Goal: Communication & Community: Answer question/provide support

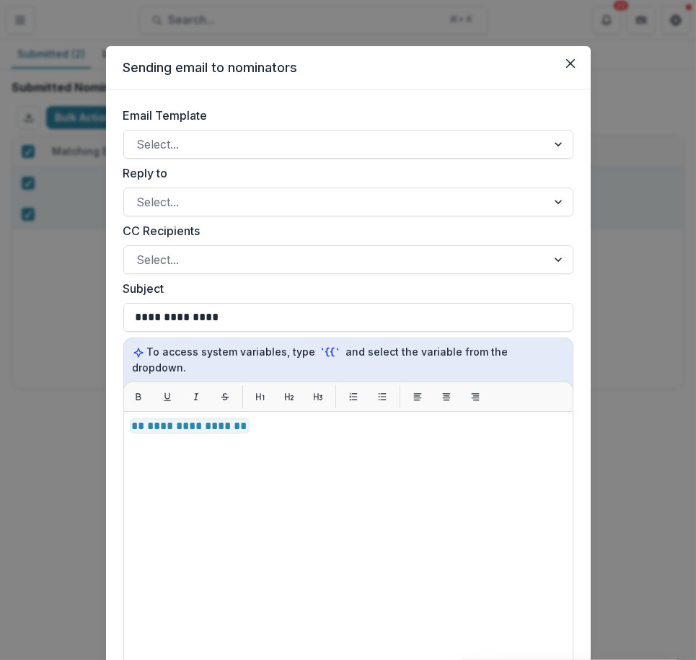
scroll to position [297, 0]
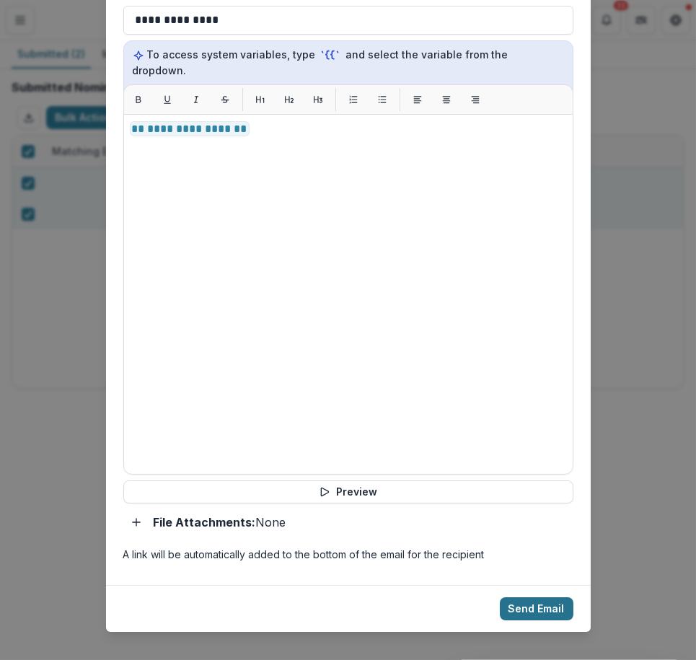
click at [517, 598] on button "Send Email" at bounding box center [537, 609] width 74 height 23
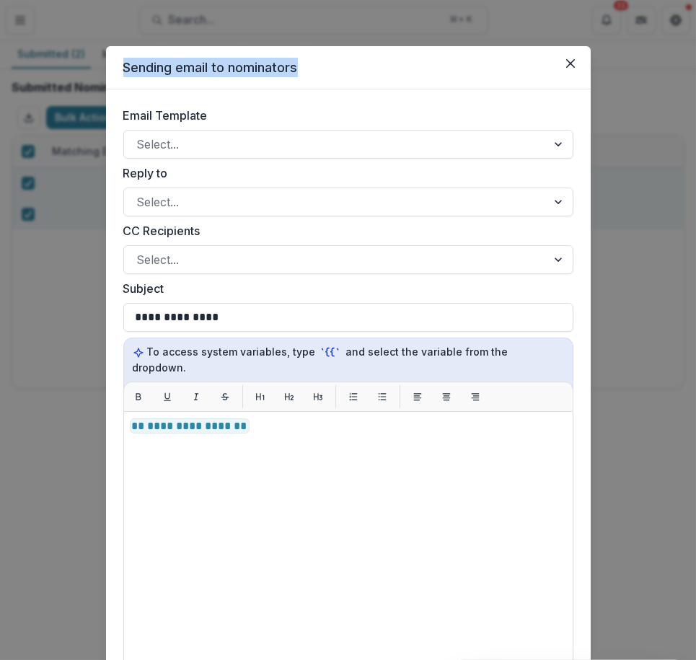
drag, startPoint x: 119, startPoint y: 68, endPoint x: 338, endPoint y: 70, distance: 218.7
click at [338, 70] on header "Sending email to nominators" at bounding box center [348, 67] width 485 height 43
copy header "Sending email to nominators"
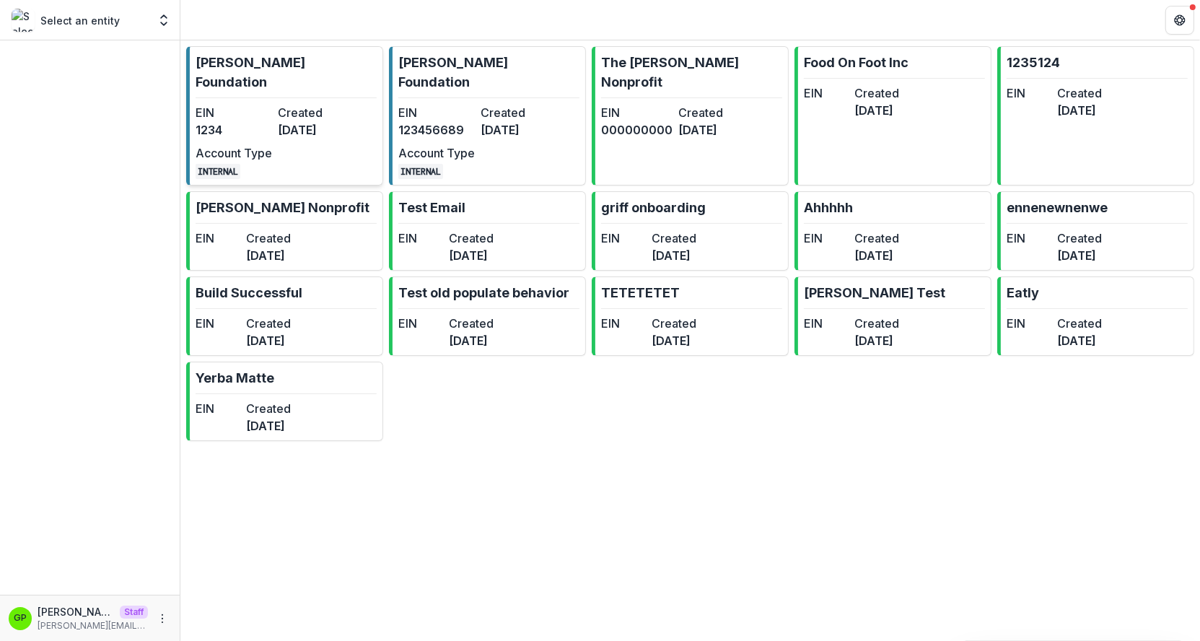
click at [280, 68] on p "[PERSON_NAME] Foundation" at bounding box center [286, 72] width 181 height 39
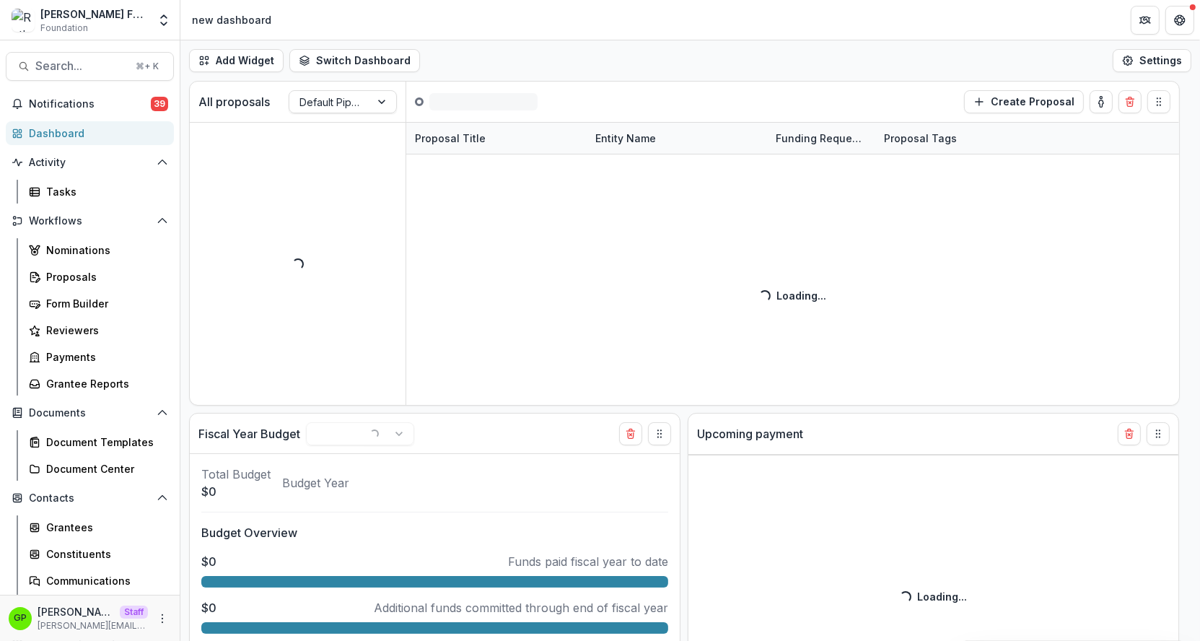
select select "******"
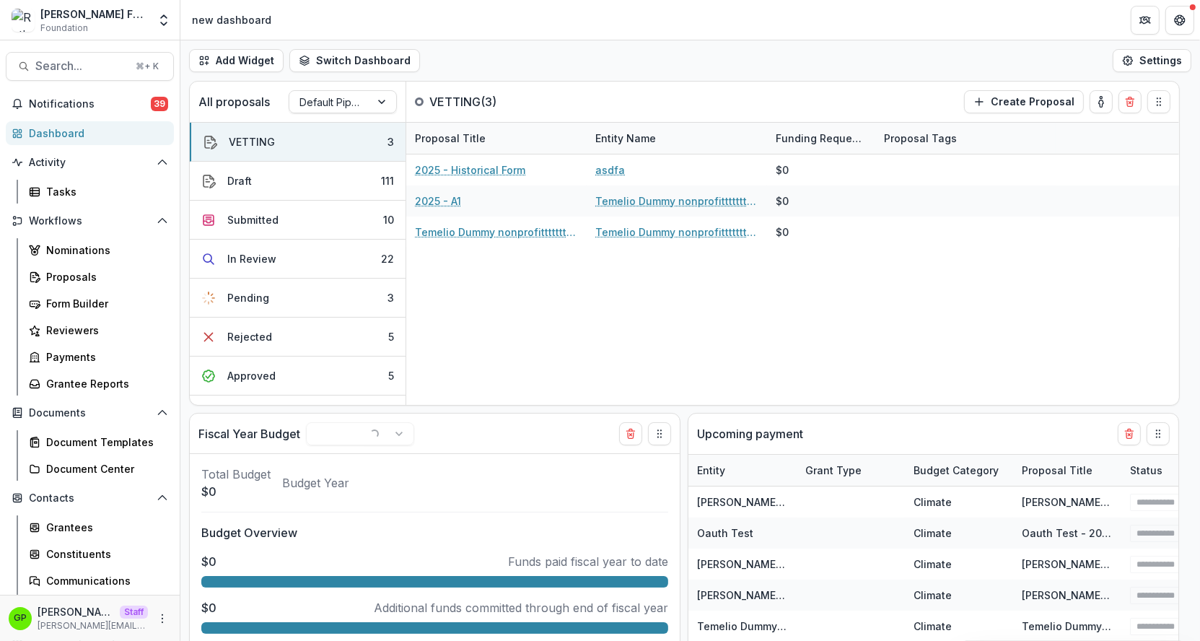
click at [136, 18] on div "[PERSON_NAME] Foundation" at bounding box center [94, 13] width 108 height 15
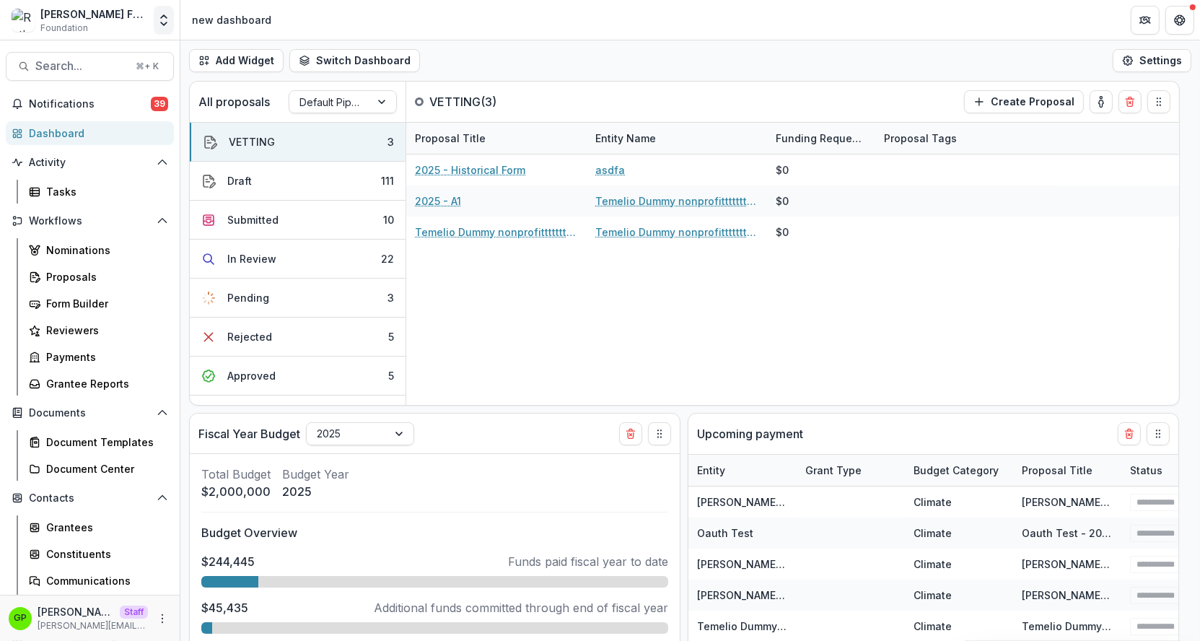
click at [165, 17] on icon "Open entity switcher" at bounding box center [164, 20] width 14 height 14
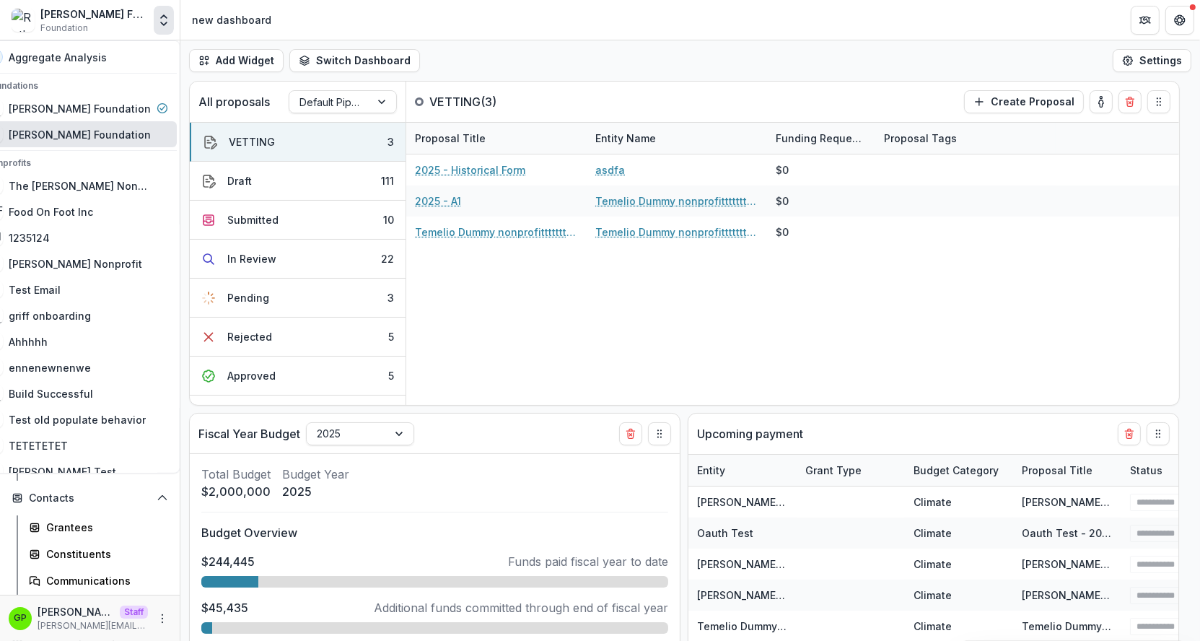
click at [411, 23] on header "new dashboard" at bounding box center [690, 20] width 1020 height 40
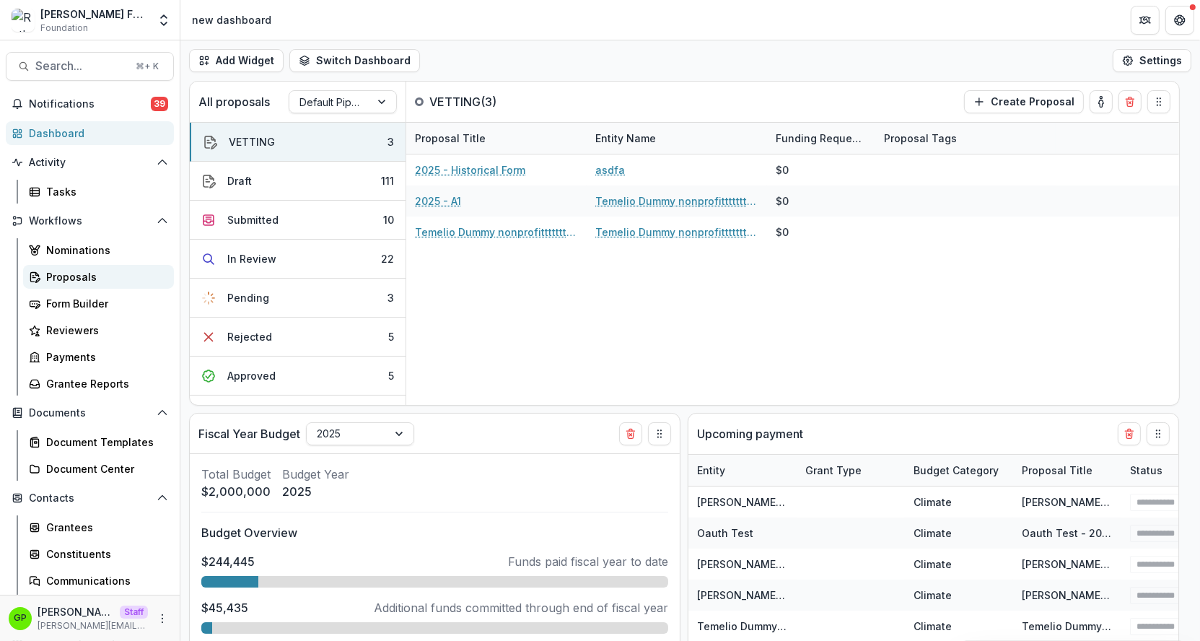
click at [70, 268] on link "Proposals" at bounding box center [98, 277] width 151 height 24
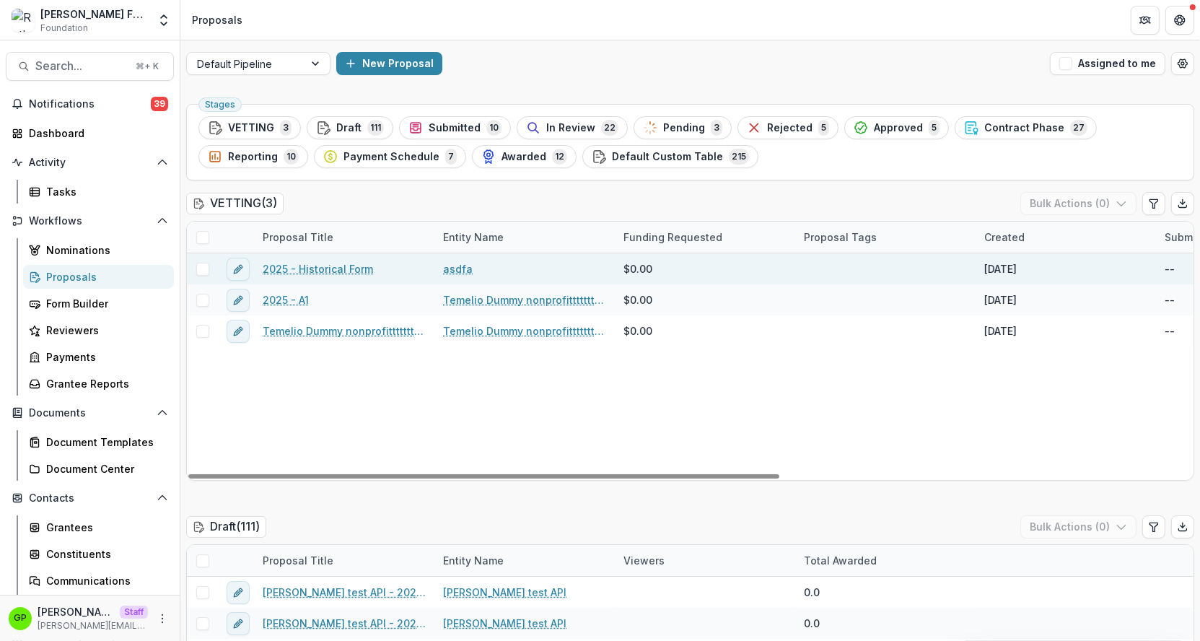
click at [322, 267] on link "2025 - Historical Form" at bounding box center [318, 268] width 110 height 15
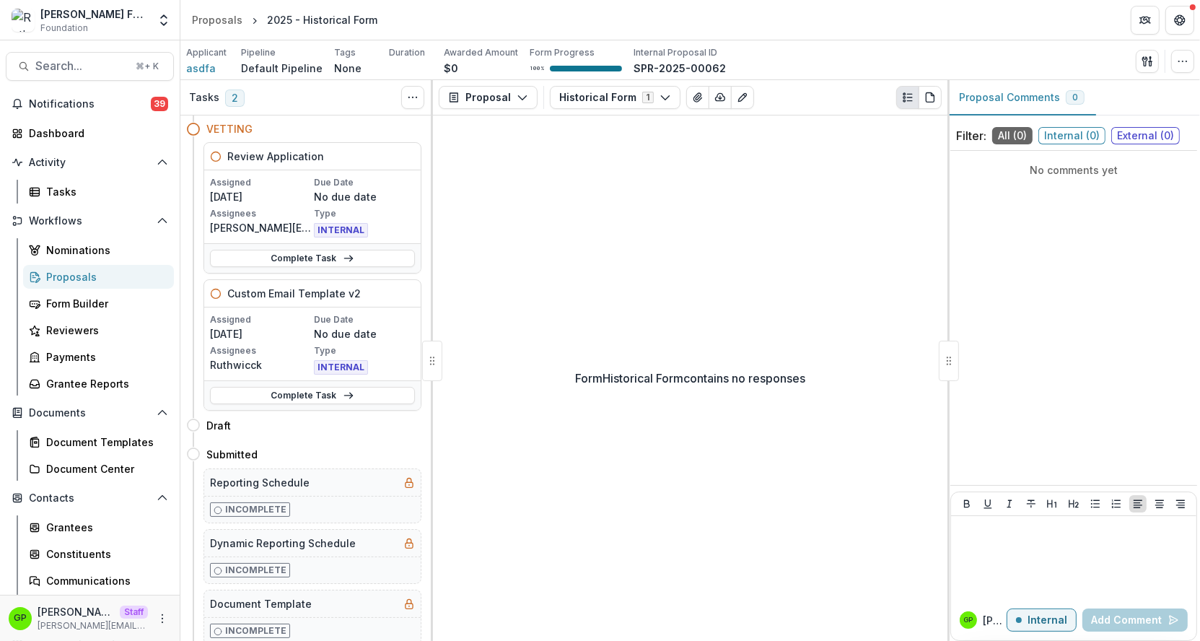
click at [1176, 48] on div "Applicant asdfa Pipeline Default Pipeline Tags None All tags Duration Awarded A…" at bounding box center [690, 61] width 1008 height 30
click at [1181, 52] on button "button" at bounding box center [1182, 61] width 23 height 23
click at [1161, 56] on div "Send Email Proposal Files Edit Viewers View All Reviews View Related Entities E…" at bounding box center [1165, 61] width 58 height 23
click at [1145, 54] on button "button" at bounding box center [1147, 61] width 23 height 23
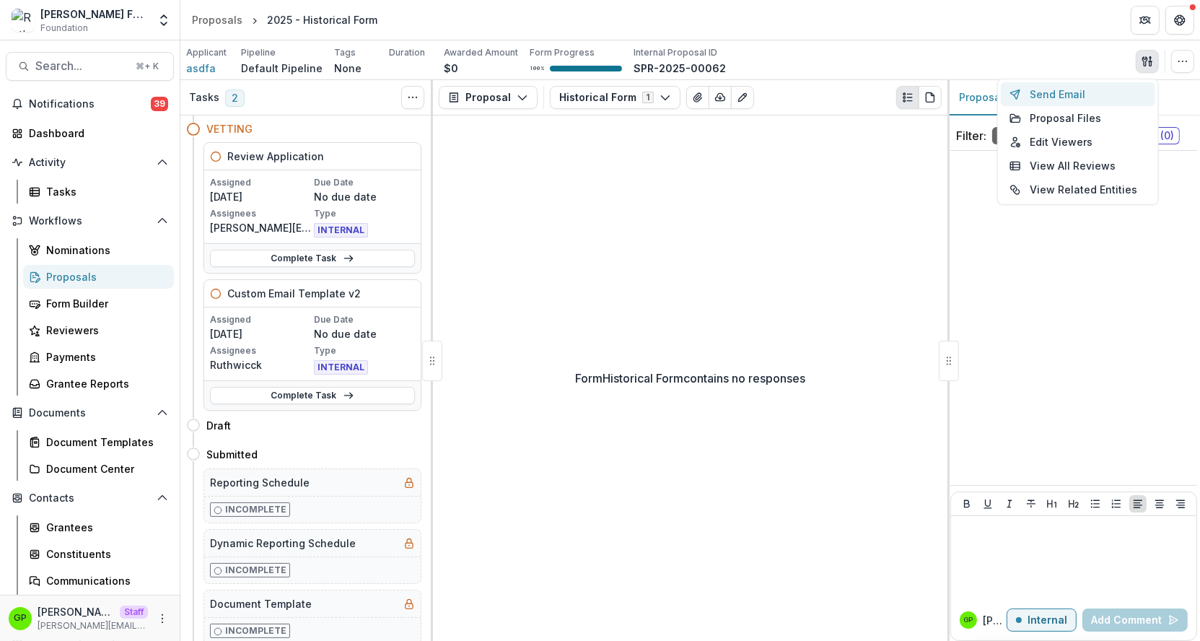
click at [1069, 97] on button "Send Email" at bounding box center [1078, 94] width 154 height 24
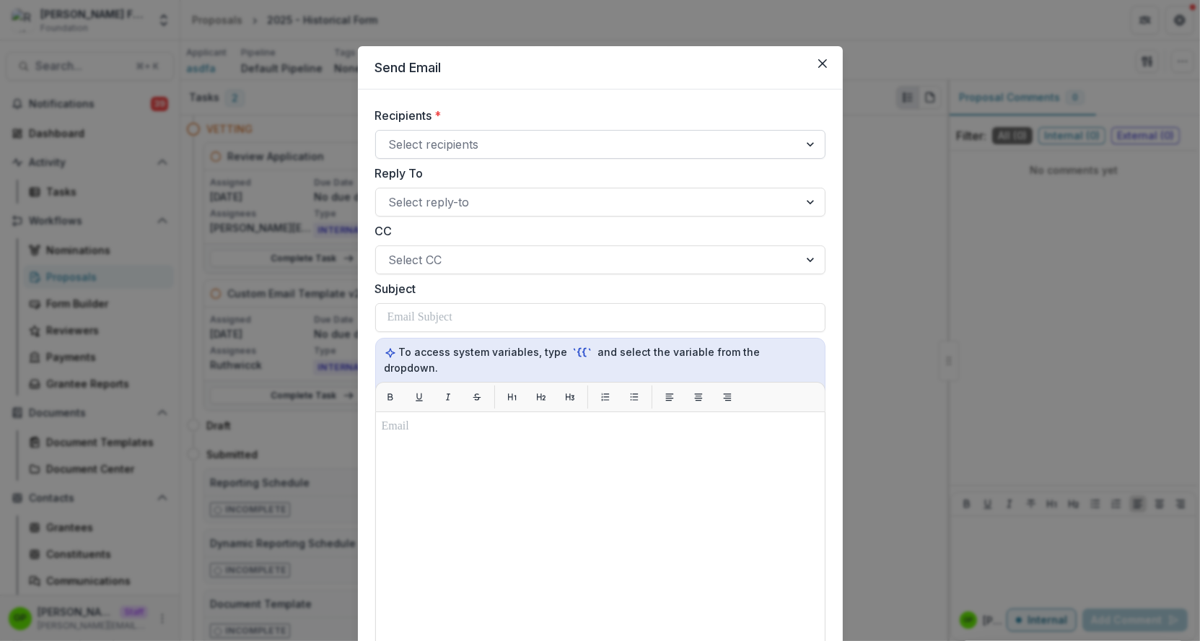
click at [491, 139] on div at bounding box center [587, 144] width 397 height 20
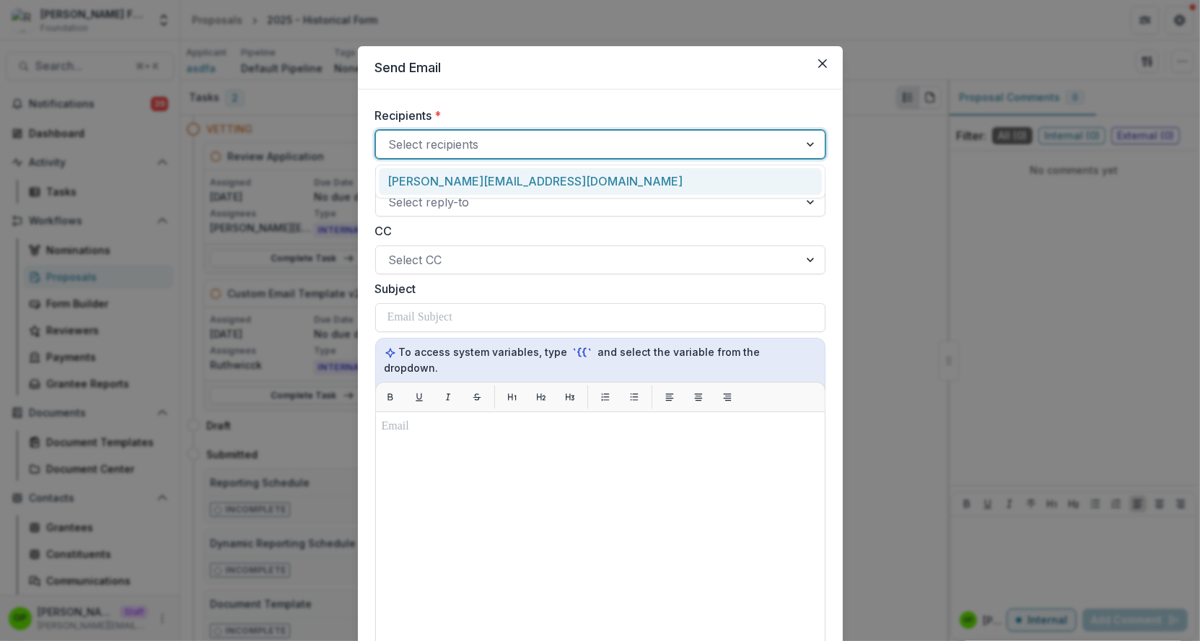
click at [482, 171] on div "[PERSON_NAME][EMAIL_ADDRESS][DOMAIN_NAME]" at bounding box center [600, 181] width 443 height 27
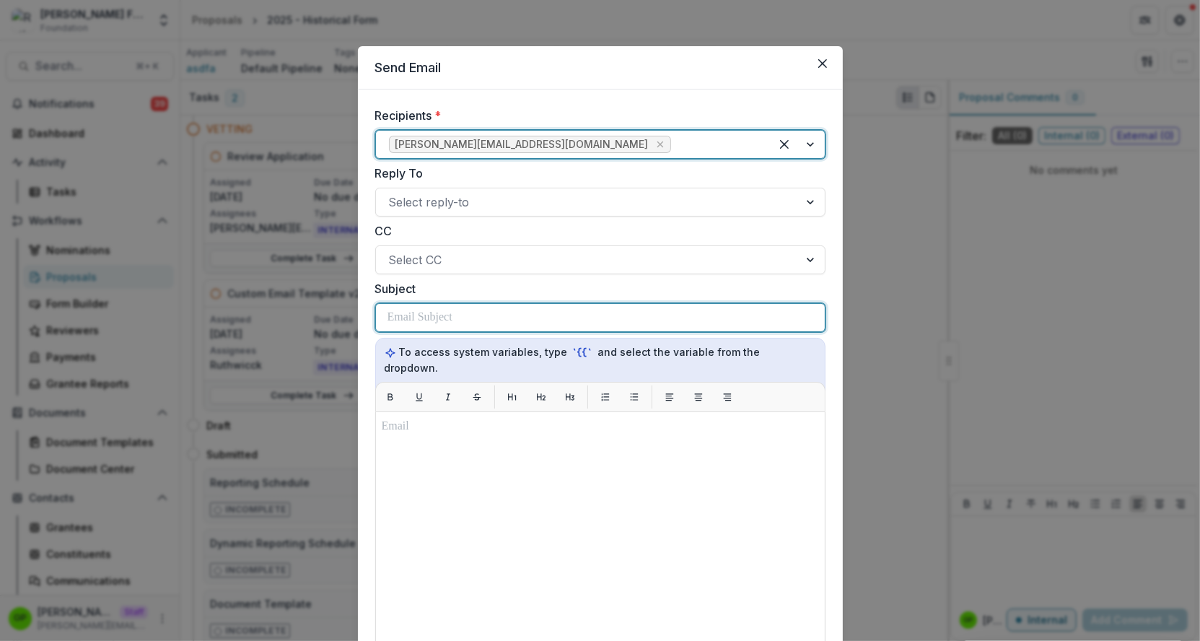
click at [407, 305] on div at bounding box center [601, 317] width 426 height 27
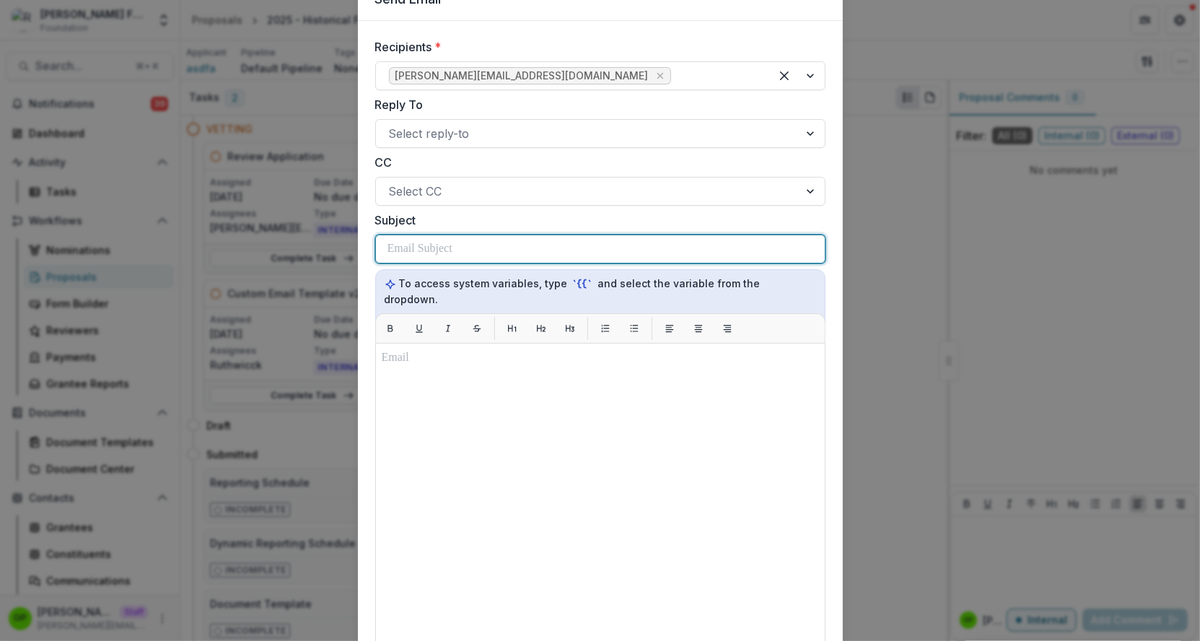
scroll to position [45, 0]
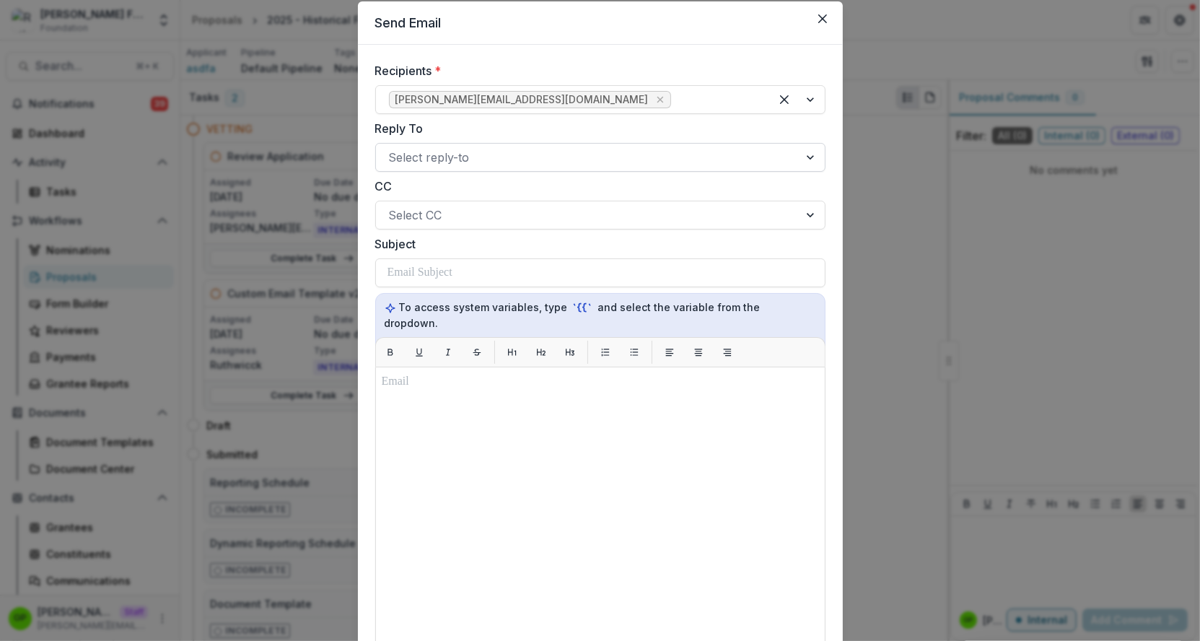
click at [428, 164] on div at bounding box center [587, 157] width 397 height 20
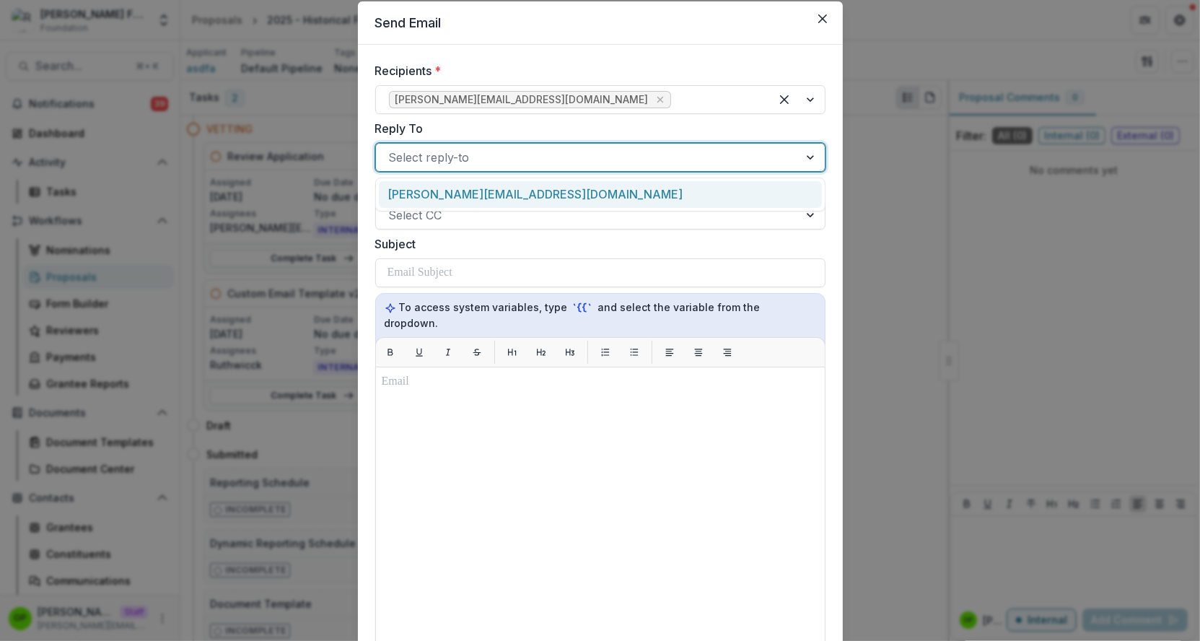
drag, startPoint x: 418, startPoint y: 196, endPoint x: 425, endPoint y: 138, distance: 58.2
click at [425, 138] on div "Reply To [PERSON_NAME][EMAIL_ADDRESS][DOMAIN_NAME], 1 of 1. 1 result available.…" at bounding box center [600, 146] width 450 height 52
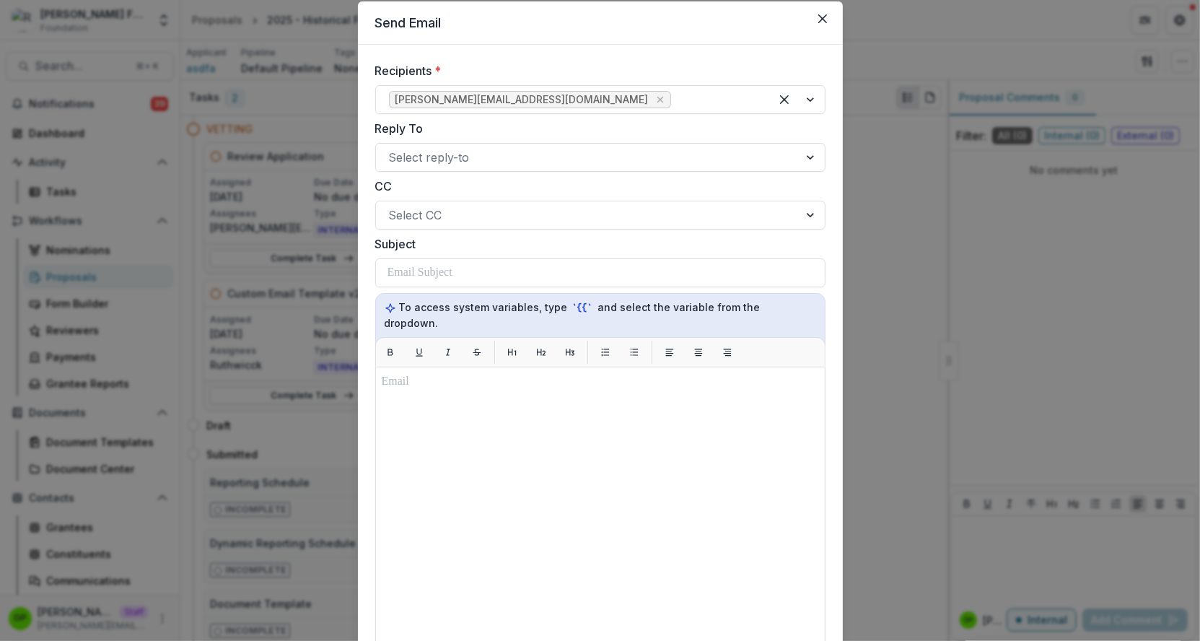
click at [390, 126] on label "Reply To" at bounding box center [596, 128] width 442 height 17
click at [390, 149] on input "Reply To" at bounding box center [391, 157] width 4 height 17
click at [388, 126] on label "Reply To" at bounding box center [596, 128] width 442 height 17
click at [389, 149] on input "Reply To" at bounding box center [391, 157] width 4 height 17
click at [405, 126] on label "Reply To" at bounding box center [596, 128] width 442 height 17
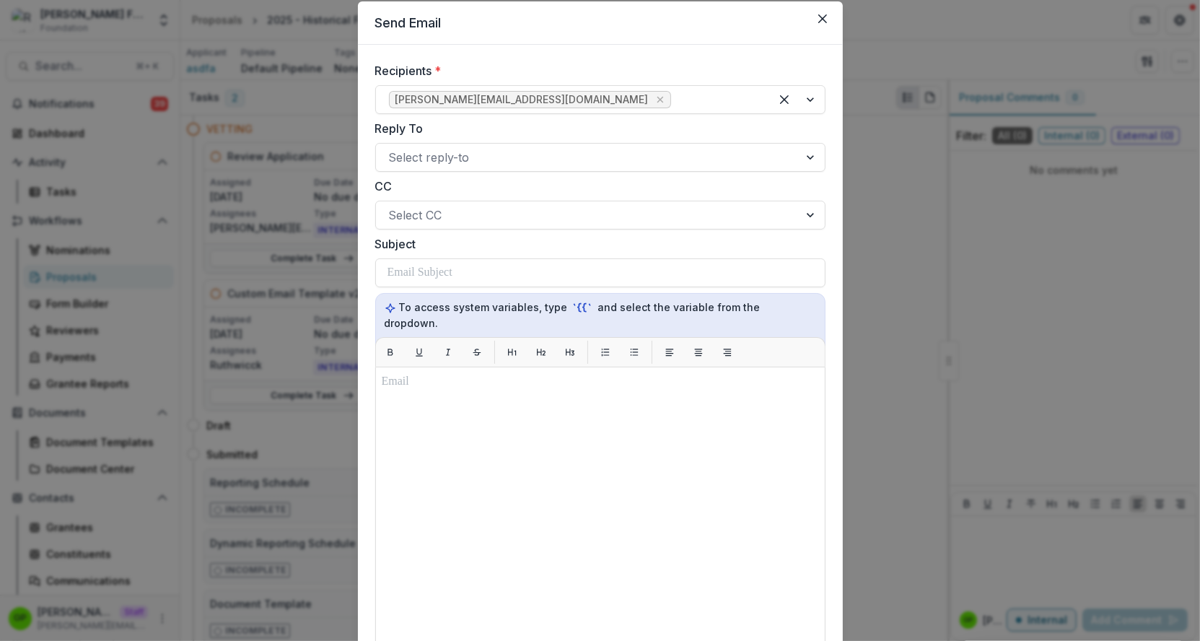
click at [393, 149] on input "Reply To" at bounding box center [391, 157] width 4 height 17
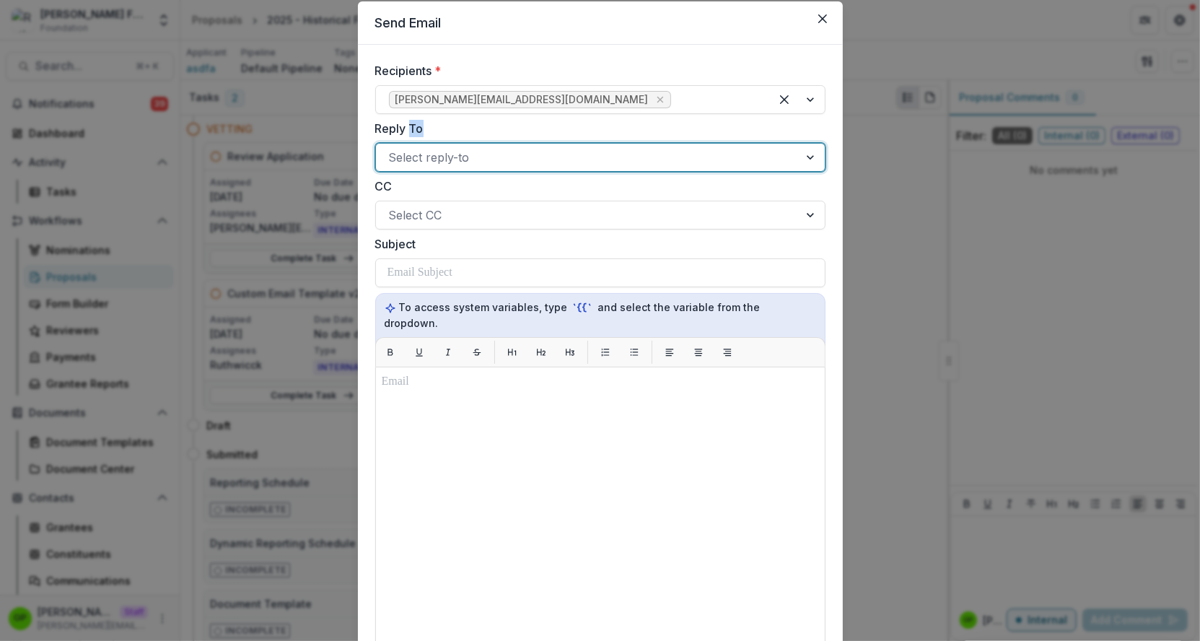
click at [405, 126] on label "Reply To" at bounding box center [596, 128] width 442 height 17
click at [393, 149] on input "Reply To" at bounding box center [391, 157] width 4 height 17
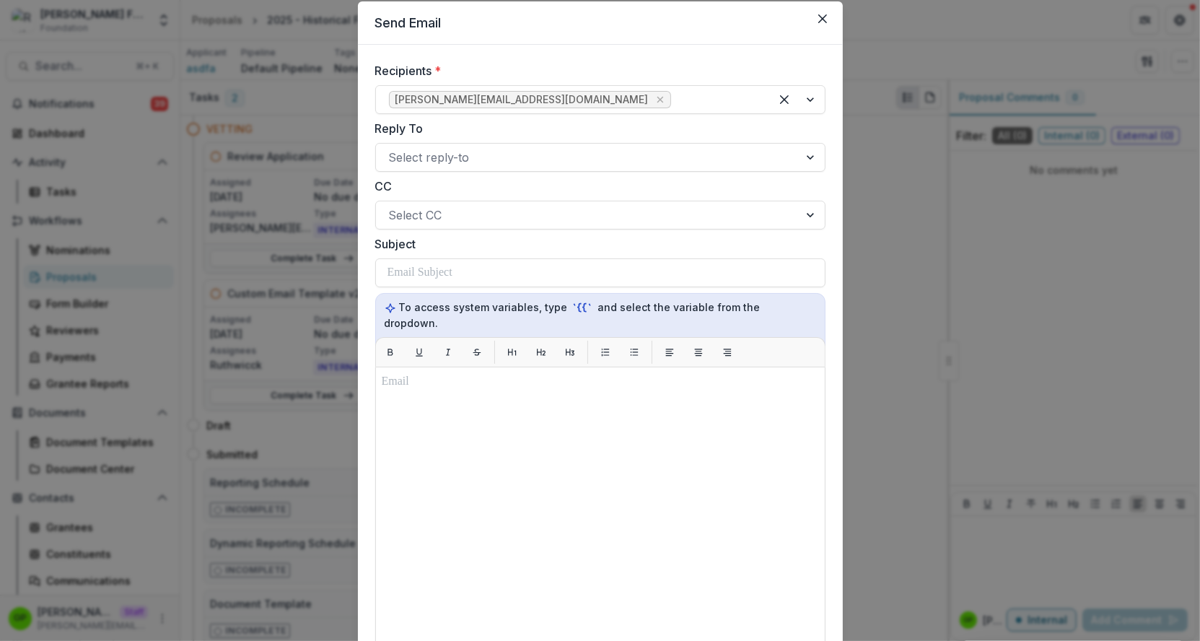
click at [405, 126] on label "Reply To" at bounding box center [596, 128] width 442 height 17
click at [393, 149] on input "Reply To" at bounding box center [391, 157] width 4 height 17
click at [400, 126] on label "Reply To" at bounding box center [596, 128] width 442 height 17
click at [393, 149] on input "Reply To" at bounding box center [391, 157] width 4 height 17
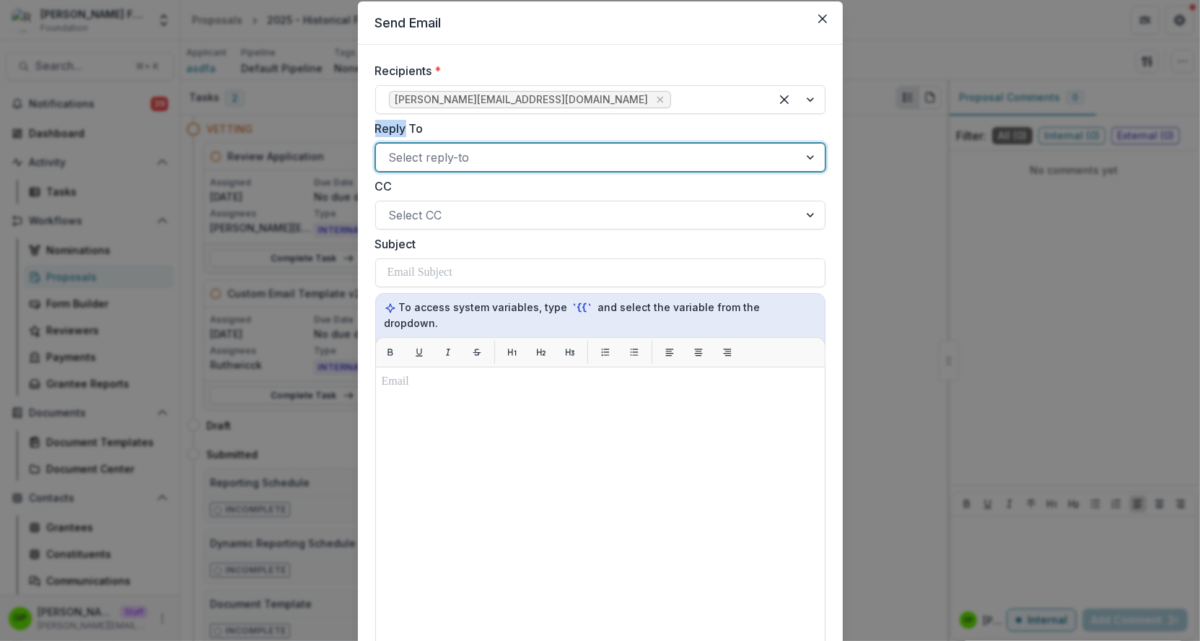
click at [400, 126] on label "Reply To" at bounding box center [596, 128] width 442 height 17
click at [393, 149] on input "Reply To" at bounding box center [391, 157] width 4 height 17
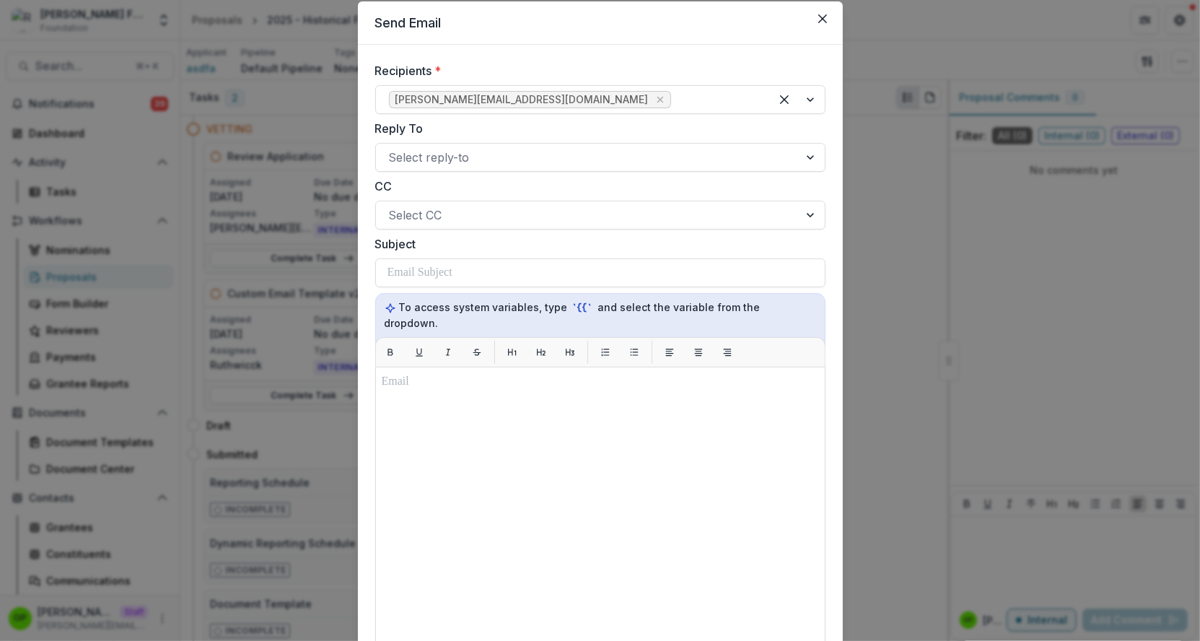
click at [405, 126] on label "Reply To" at bounding box center [596, 128] width 442 height 17
click at [393, 149] on input "Reply To" at bounding box center [391, 157] width 4 height 17
click at [405, 126] on label "Reply To" at bounding box center [596, 128] width 442 height 17
click at [393, 149] on input "Reply To" at bounding box center [391, 157] width 4 height 17
click at [390, 127] on label "Reply To" at bounding box center [596, 128] width 442 height 17
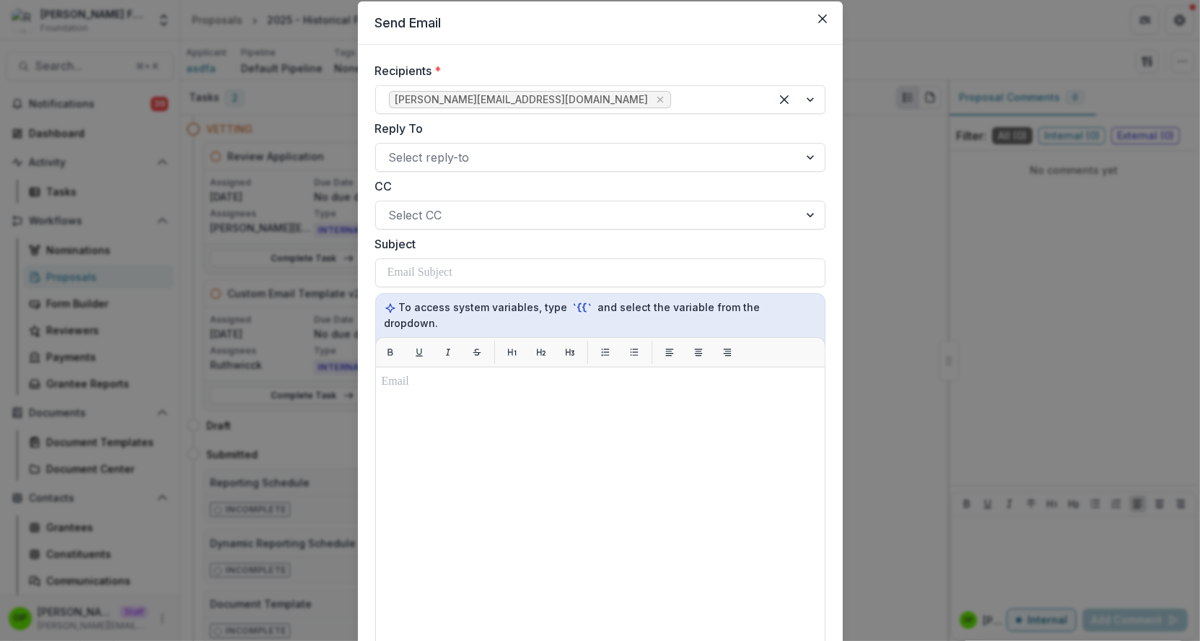
click at [390, 149] on input "Reply To" at bounding box center [391, 157] width 4 height 17
click at [390, 127] on label "Reply To" at bounding box center [596, 128] width 442 height 17
click at [390, 149] on input "Reply To" at bounding box center [391, 157] width 4 height 17
click at [415, 127] on label "Reply To" at bounding box center [596, 128] width 442 height 17
click at [393, 149] on input "Reply To" at bounding box center [391, 157] width 4 height 17
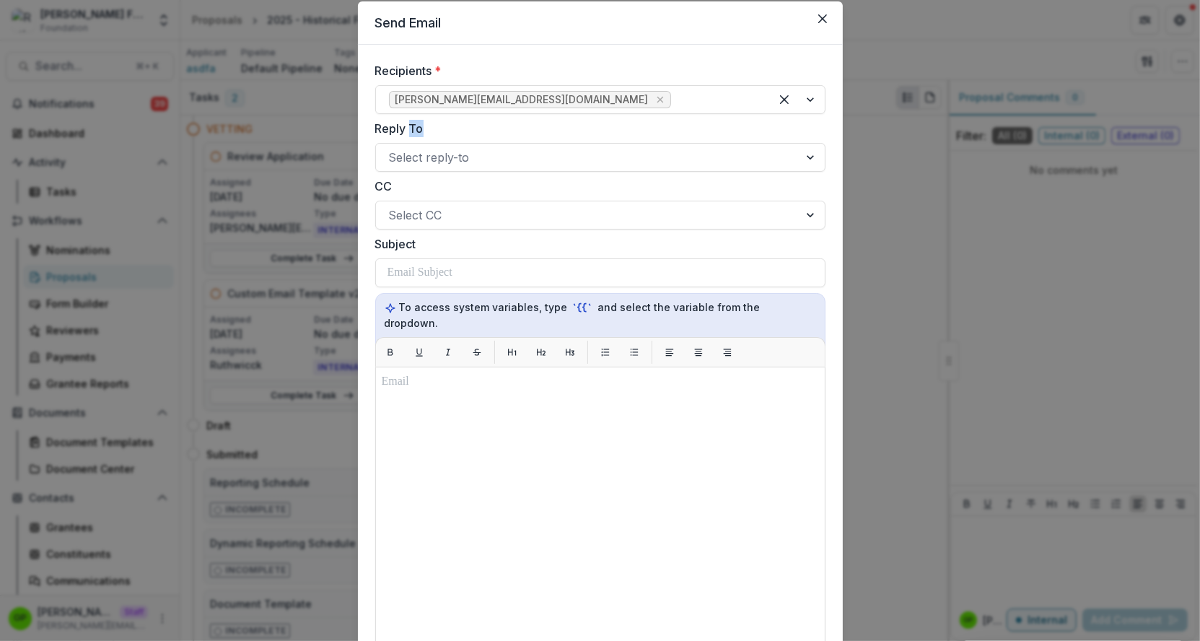
click at [415, 127] on label "Reply To" at bounding box center [596, 128] width 442 height 17
click at [393, 149] on input "Reply To" at bounding box center [391, 157] width 4 height 17
click at [383, 128] on label "Reply To" at bounding box center [596, 128] width 442 height 17
click at [389, 149] on input "Reply To" at bounding box center [391, 157] width 4 height 17
click at [383, 128] on label "Reply To" at bounding box center [596, 128] width 442 height 17
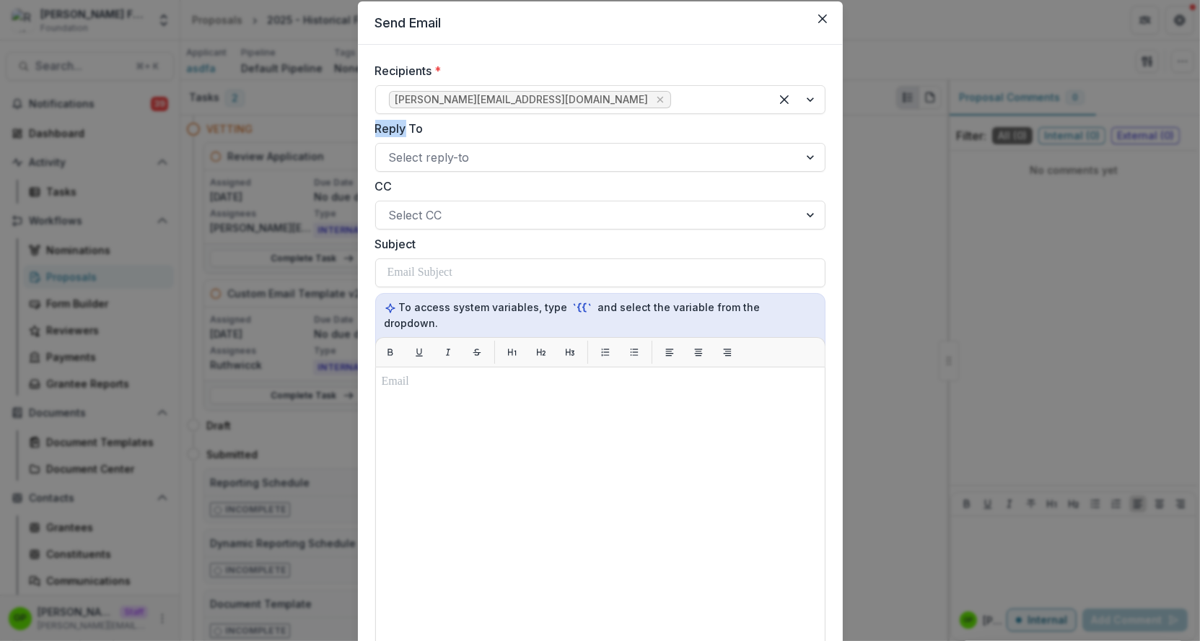
click at [389, 149] on input "Reply To" at bounding box center [391, 157] width 4 height 17
click at [386, 128] on label "Reply To" at bounding box center [596, 128] width 442 height 17
click at [389, 149] on input "Reply To" at bounding box center [391, 157] width 4 height 17
click at [386, 128] on label "Reply To" at bounding box center [596, 128] width 442 height 17
click at [389, 149] on input "Reply To" at bounding box center [391, 157] width 4 height 17
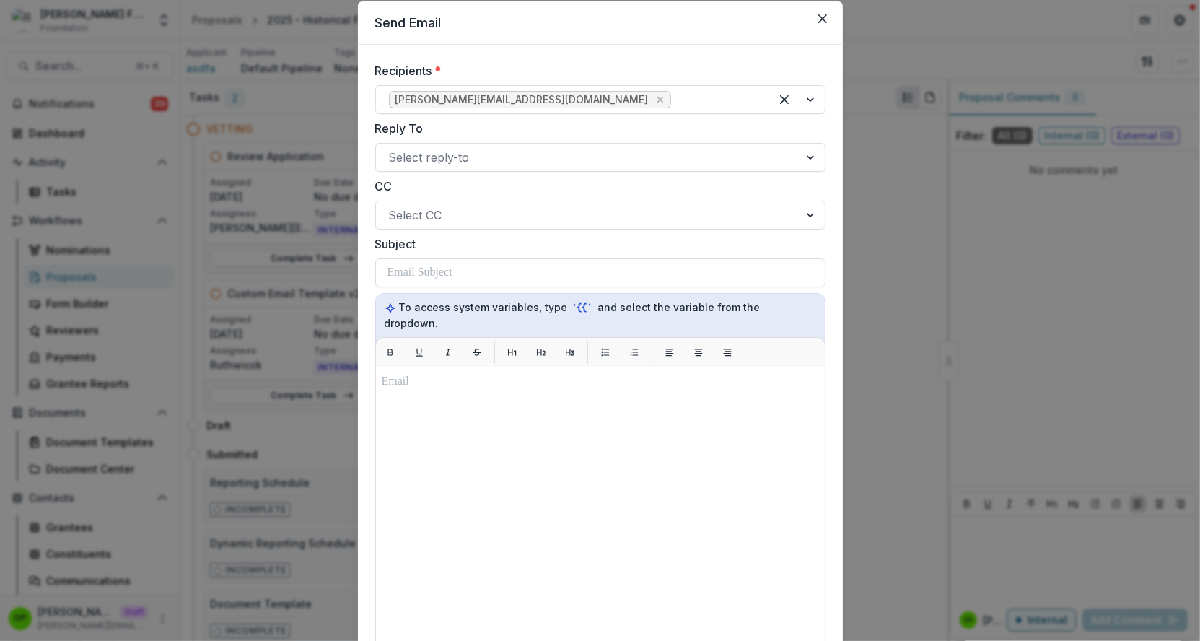
click at [386, 128] on label "Reply To" at bounding box center [596, 128] width 442 height 17
click at [389, 149] on input "Reply To" at bounding box center [391, 157] width 4 height 17
click at [423, 134] on label "Reply To" at bounding box center [596, 128] width 442 height 17
click at [393, 149] on input "Reply To" at bounding box center [391, 157] width 4 height 17
click at [418, 132] on label "Reply To" at bounding box center [596, 128] width 442 height 17
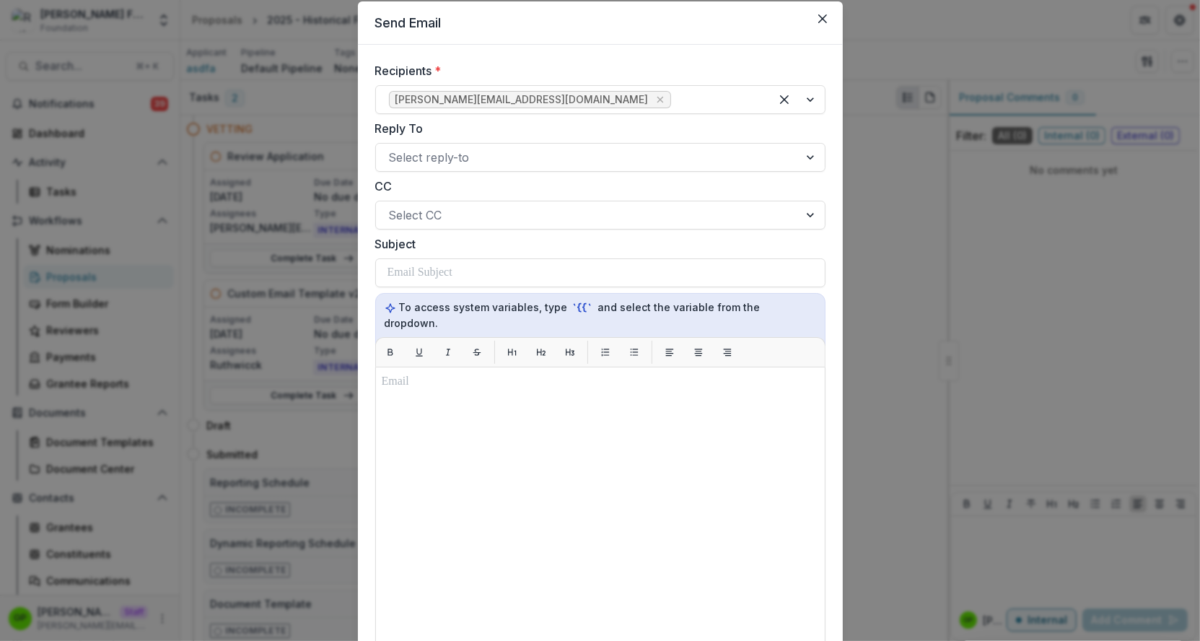
click at [393, 149] on input "Reply To" at bounding box center [391, 157] width 4 height 17
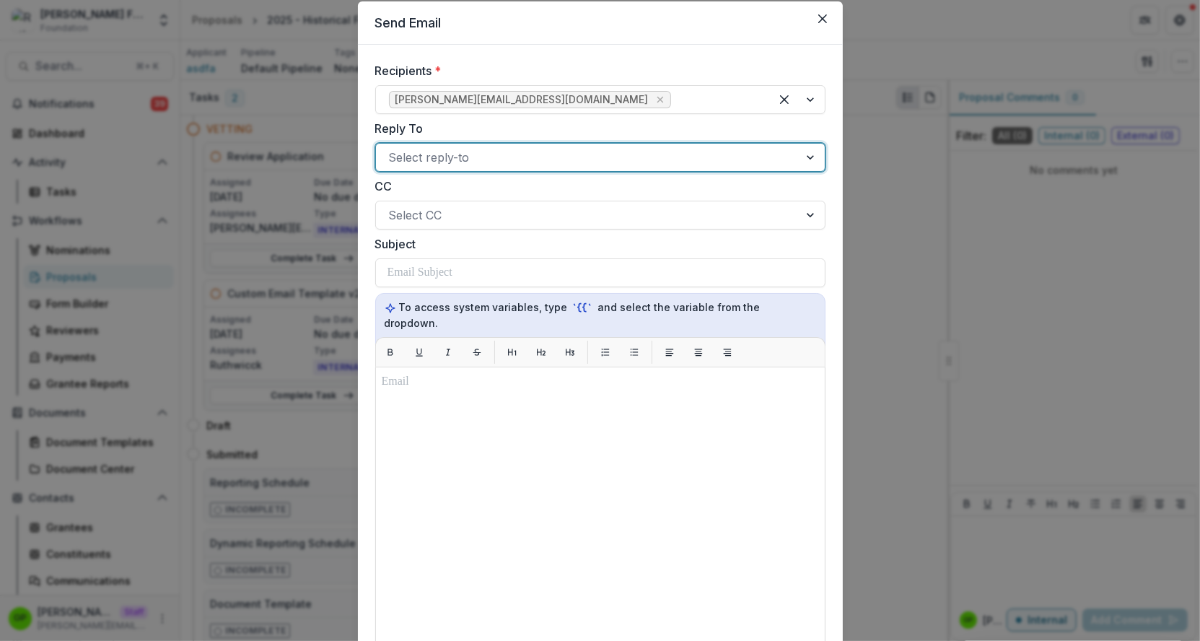
click at [403, 130] on label "Reply To" at bounding box center [596, 128] width 442 height 17
click at [393, 149] on input "Reply To" at bounding box center [391, 157] width 4 height 17
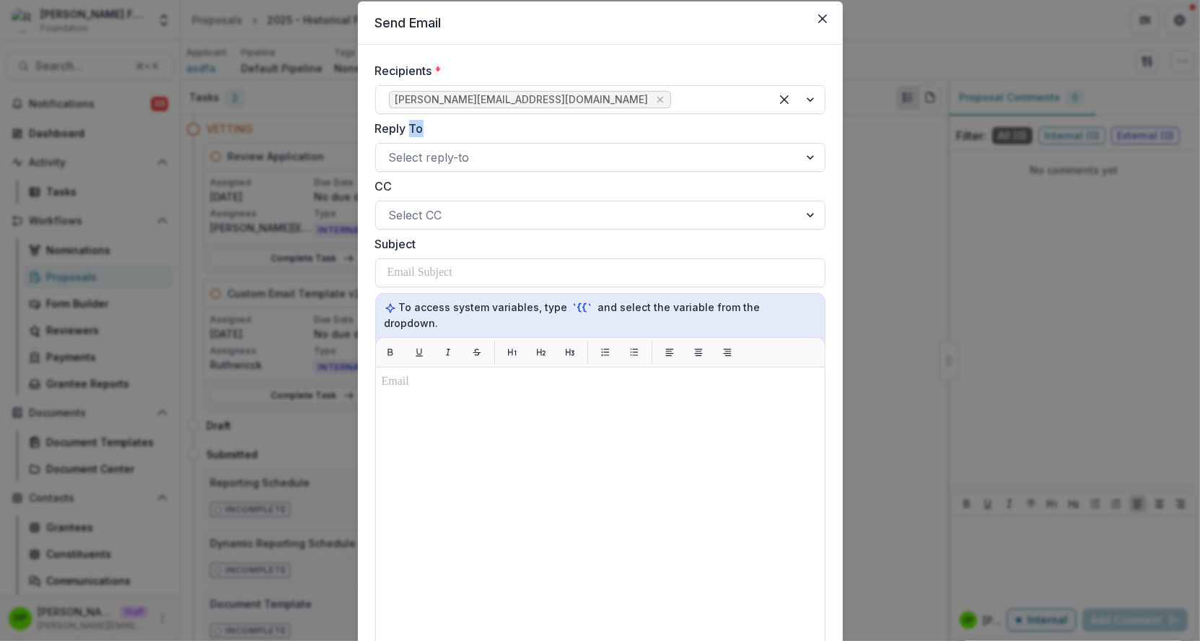
click at [403, 130] on label "Reply To" at bounding box center [596, 128] width 442 height 17
click at [393, 149] on input "Reply To" at bounding box center [391, 157] width 4 height 17
click at [403, 130] on label "Reply To" at bounding box center [596, 128] width 442 height 17
click at [393, 149] on input "Reply To" at bounding box center [391, 157] width 4 height 17
click at [360, 130] on div "Recipients * [PERSON_NAME][EMAIL_ADDRESS][DOMAIN_NAME] Reply To Select reply-to…" at bounding box center [600, 435] width 485 height 781
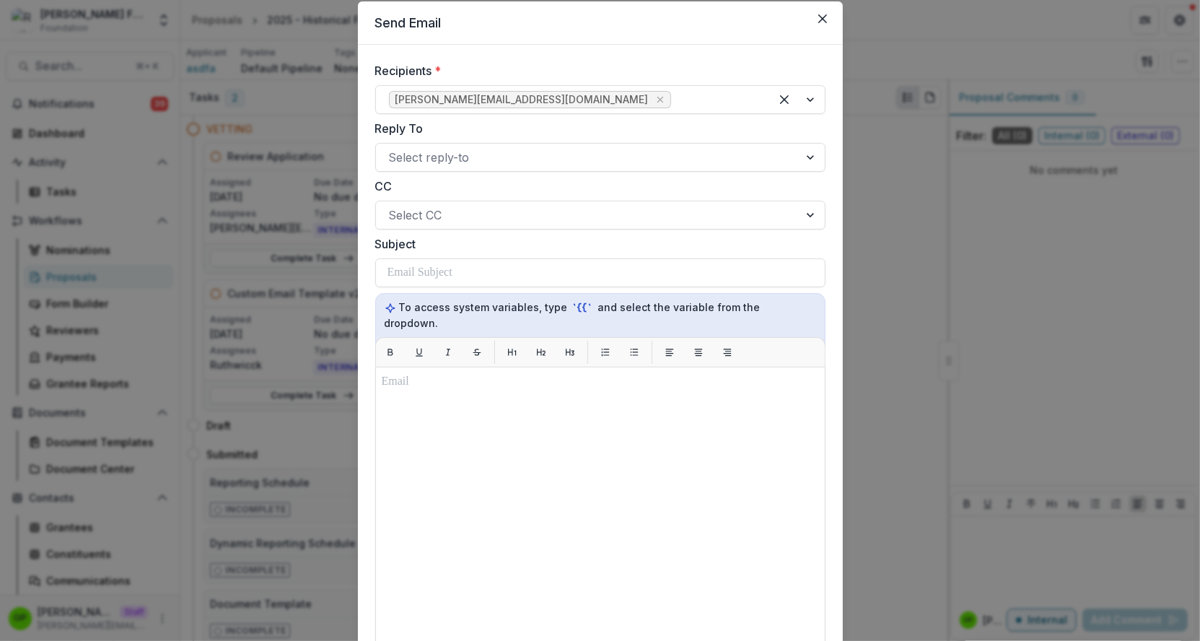
click at [364, 128] on div "Recipients * [PERSON_NAME][EMAIL_ADDRESS][DOMAIN_NAME] Reply To Select reply-to…" at bounding box center [600, 435] width 485 height 781
click at [414, 150] on div at bounding box center [587, 157] width 397 height 20
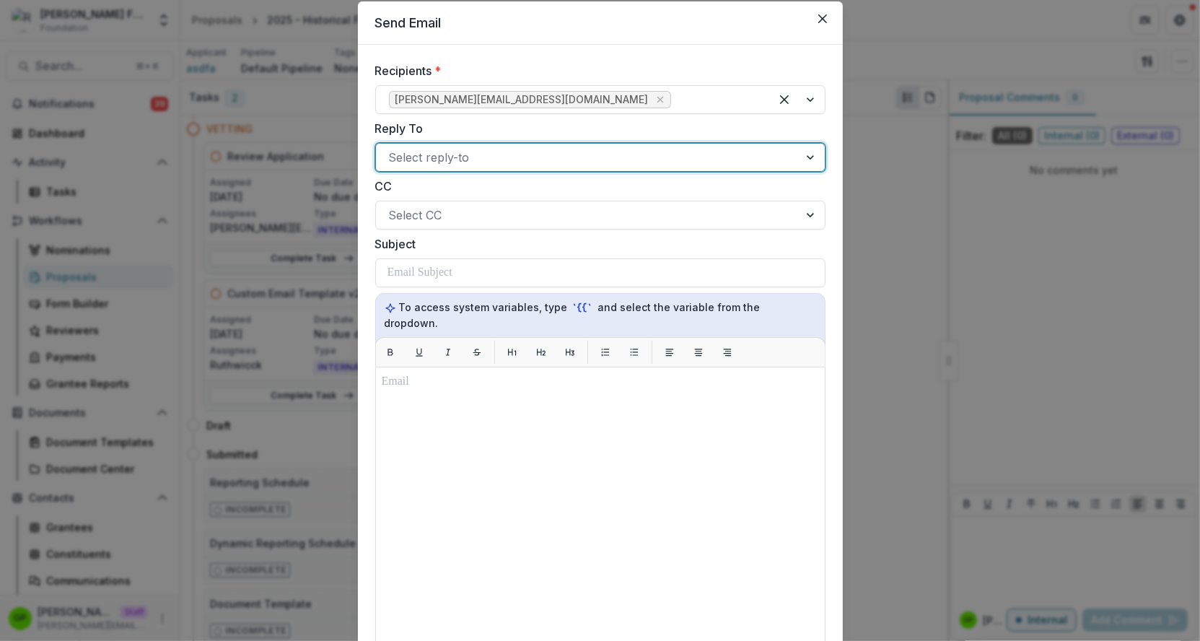
click at [467, 149] on div at bounding box center [587, 157] width 397 height 20
click at [421, 219] on div at bounding box center [587, 215] width 397 height 20
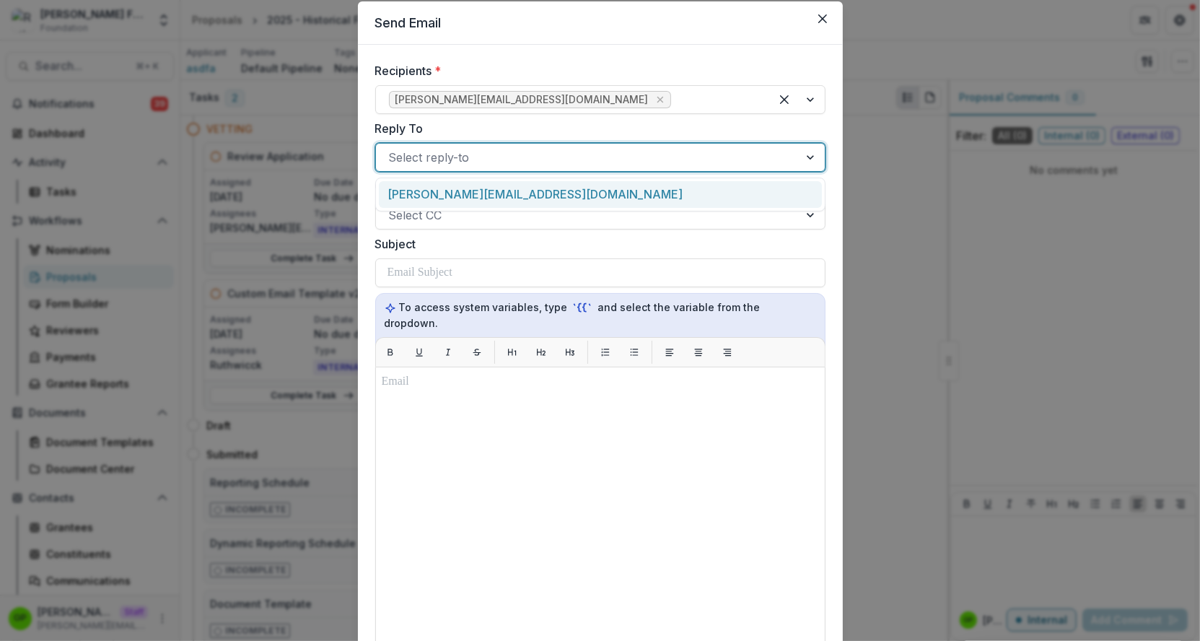
click at [443, 168] on div "Select reply-to" at bounding box center [587, 157] width 423 height 23
click at [444, 161] on div at bounding box center [587, 157] width 397 height 20
click at [444, 156] on div at bounding box center [587, 157] width 397 height 20
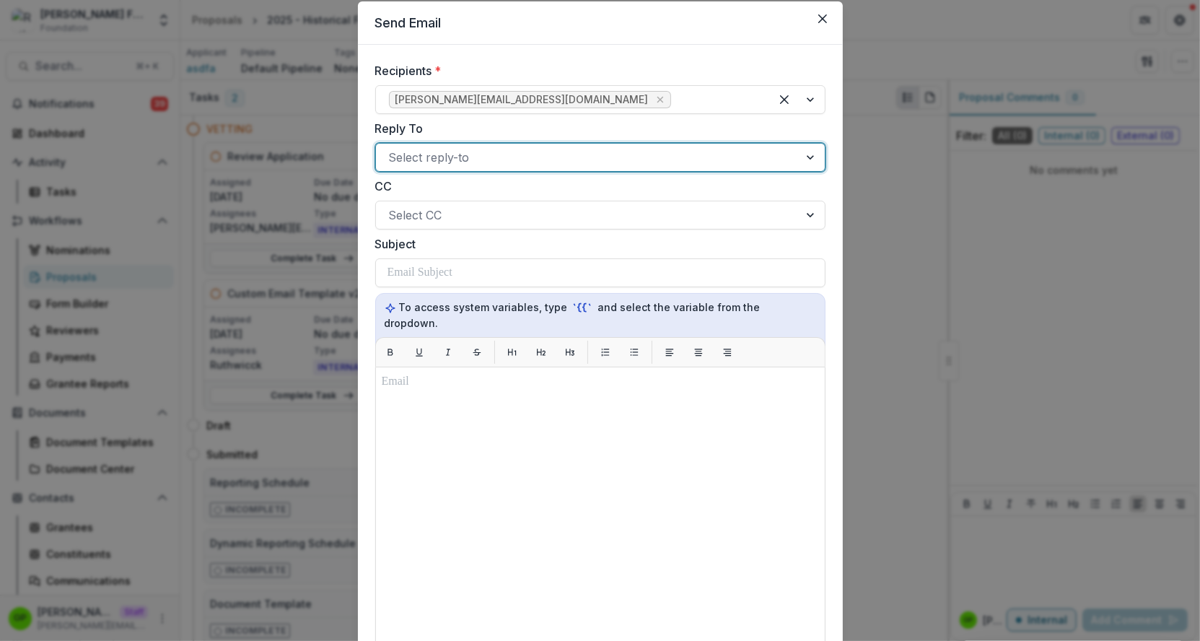
click at [449, 161] on div at bounding box center [587, 157] width 397 height 20
drag, startPoint x: 523, startPoint y: 156, endPoint x: 423, endPoint y: 153, distance: 99.6
click at [522, 156] on div at bounding box center [587, 157] width 397 height 20
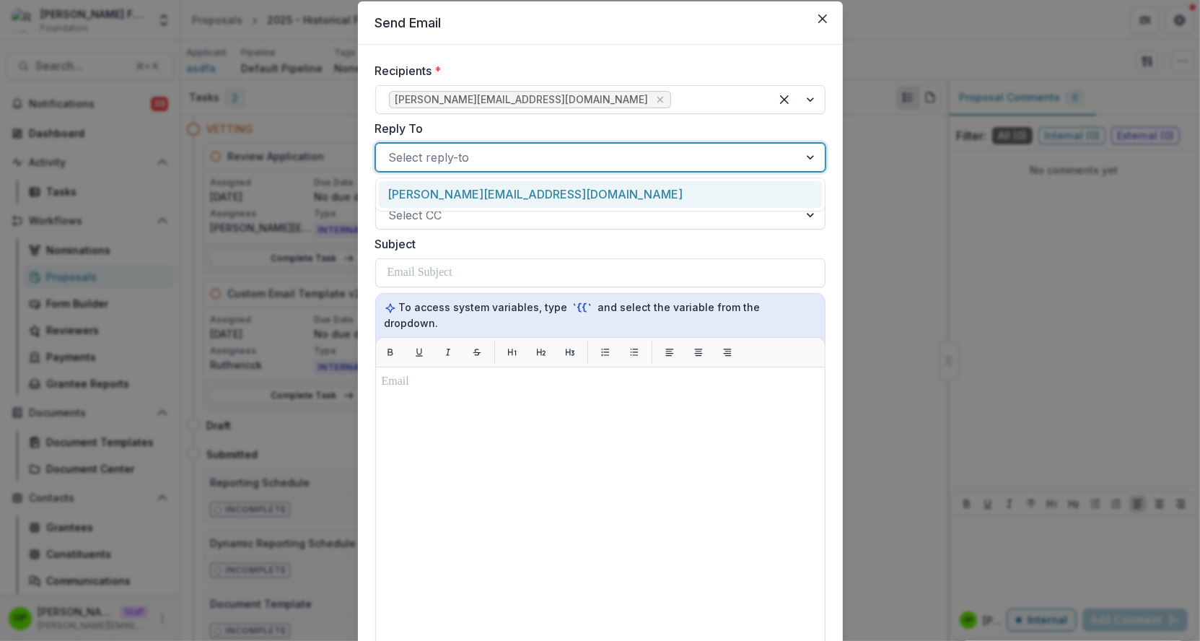
click at [445, 164] on div at bounding box center [587, 157] width 397 height 20
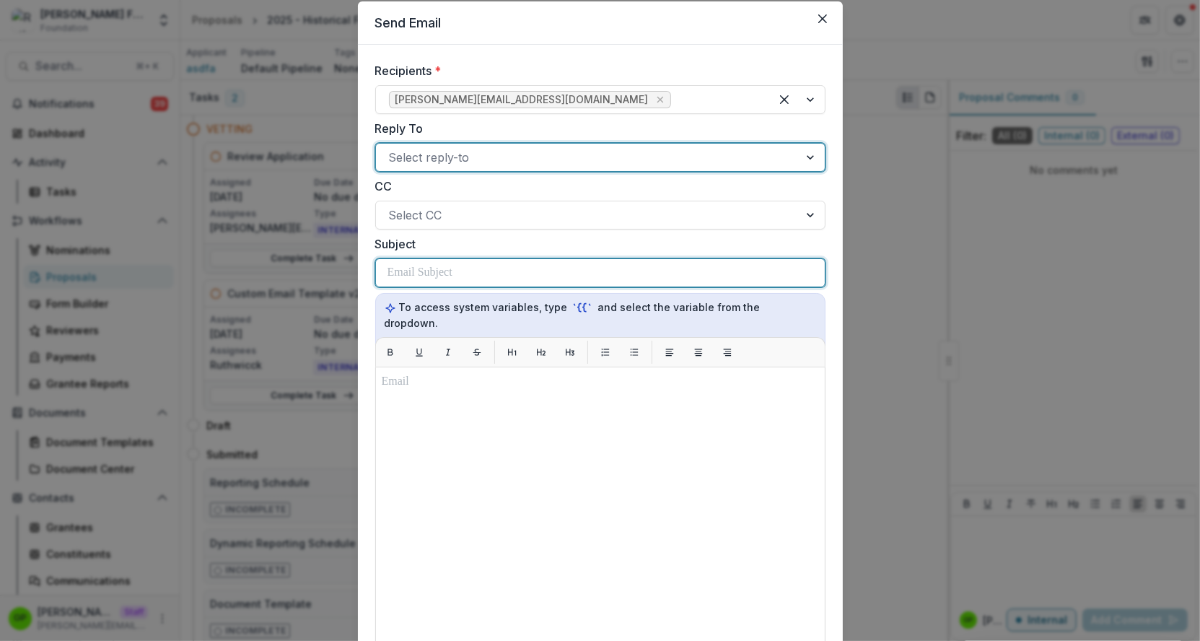
click at [434, 276] on p at bounding box center [420, 272] width 65 height 17
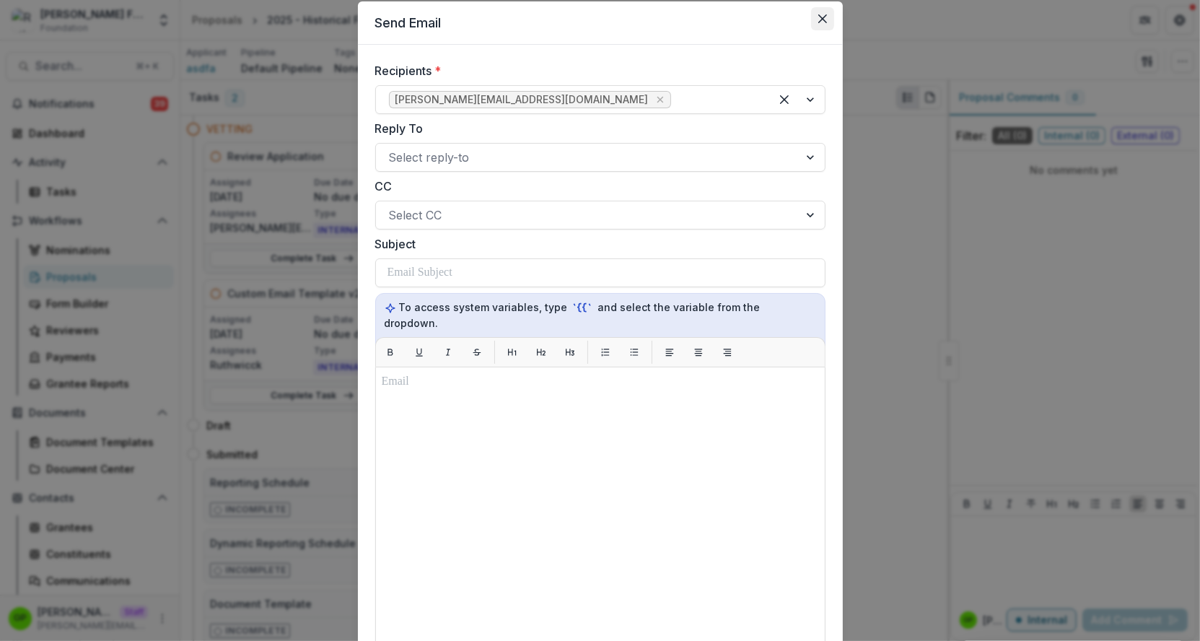
drag, startPoint x: 810, startPoint y: 22, endPoint x: 817, endPoint y: 9, distance: 14.2
click at [817, 9] on button "Close" at bounding box center [822, 18] width 23 height 23
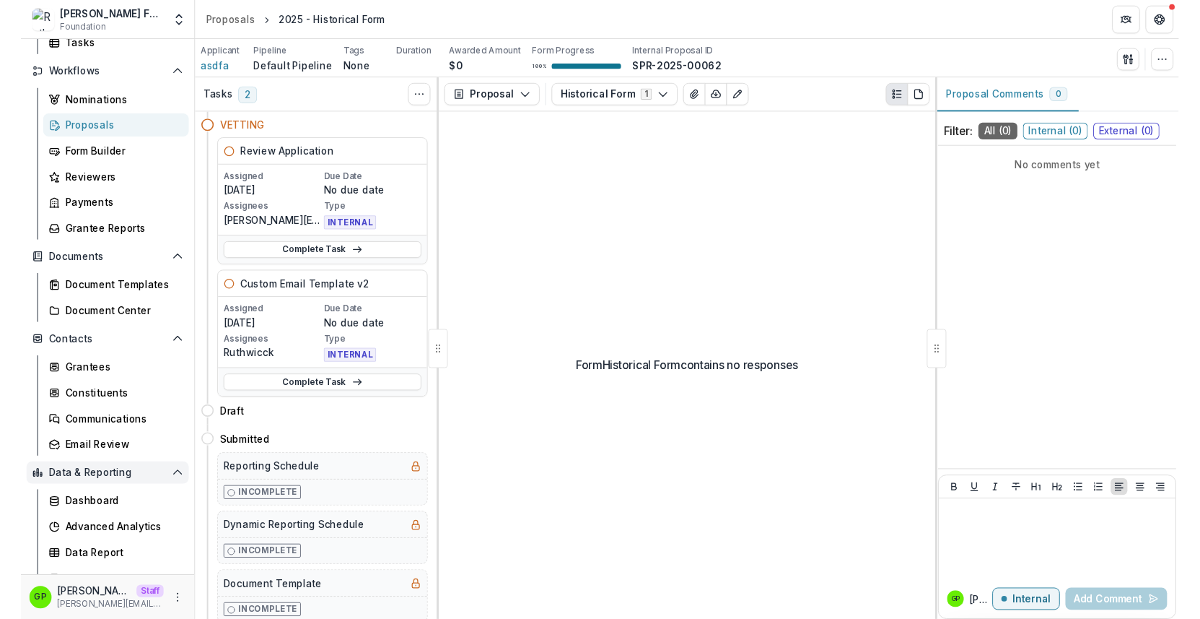
scroll to position [163, 0]
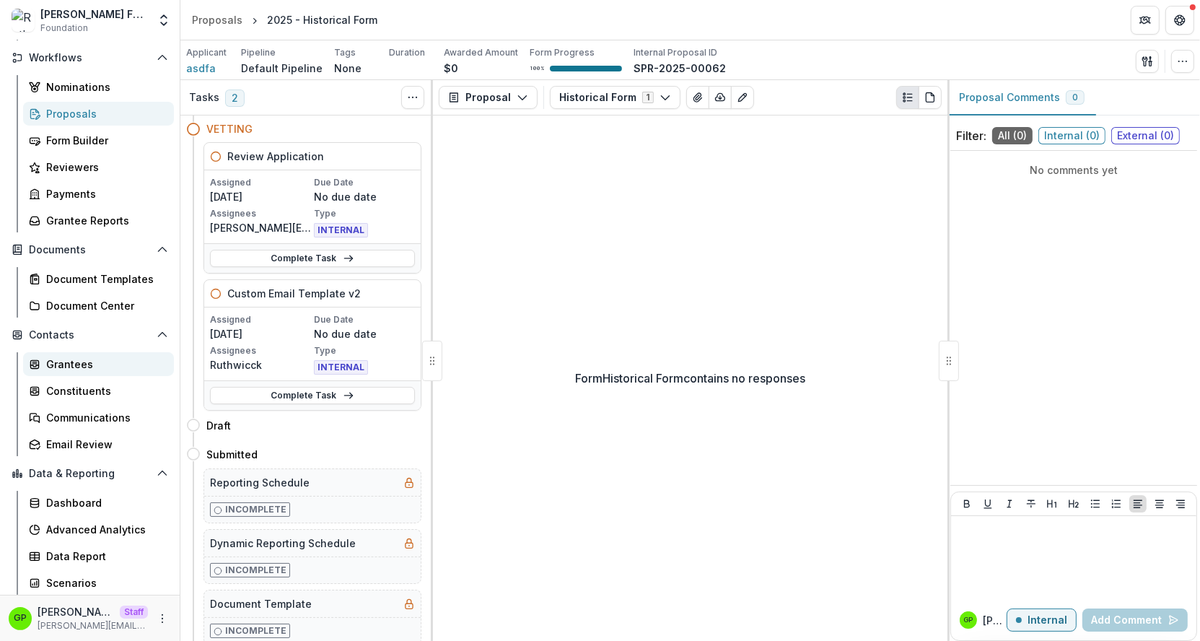
click at [78, 362] on div "Grantees" at bounding box center [104, 364] width 116 height 15
